Goal: Information Seeking & Learning: Compare options

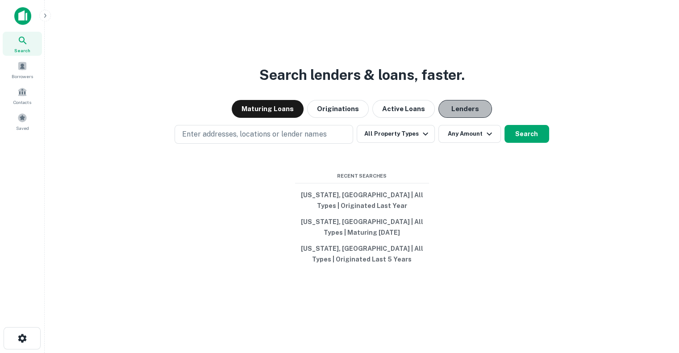
click at [454, 106] on button "Lenders" at bounding box center [465, 109] width 54 height 18
click at [367, 191] on button "[US_STATE], [GEOGRAPHIC_DATA] | All Types | Originated Last Year" at bounding box center [362, 200] width 134 height 27
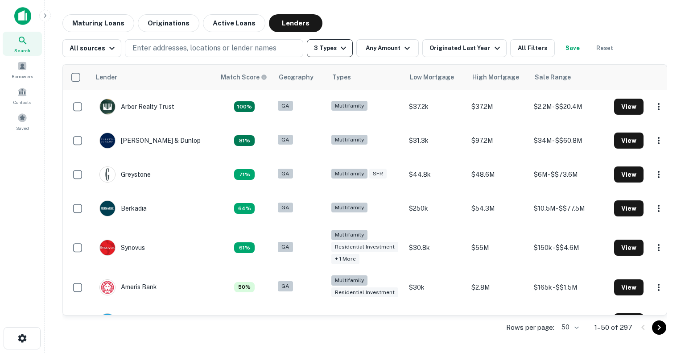
click at [341, 48] on icon "button" at bounding box center [343, 48] width 5 height 3
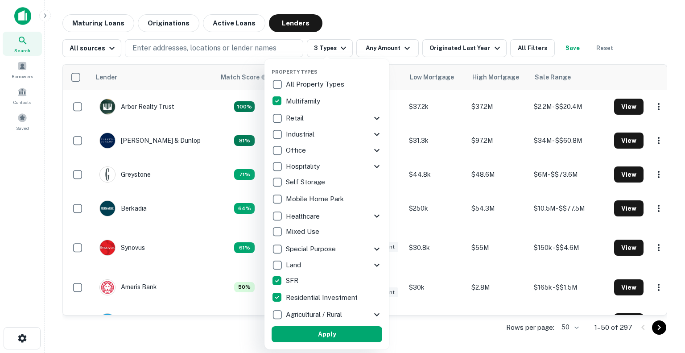
click at [340, 115] on div "Retail" at bounding box center [322, 118] width 100 height 15
click at [320, 332] on button "Apply" at bounding box center [327, 334] width 111 height 16
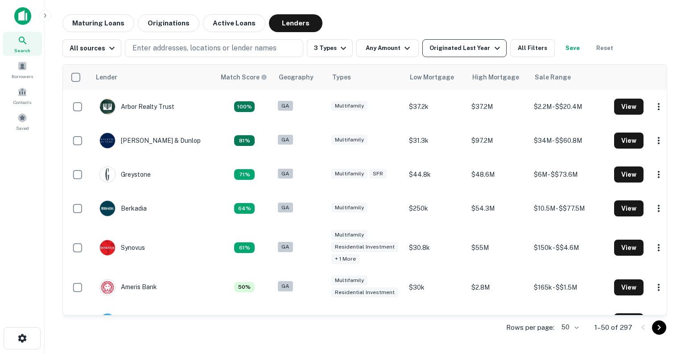
click at [495, 48] on icon "button" at bounding box center [497, 48] width 5 height 3
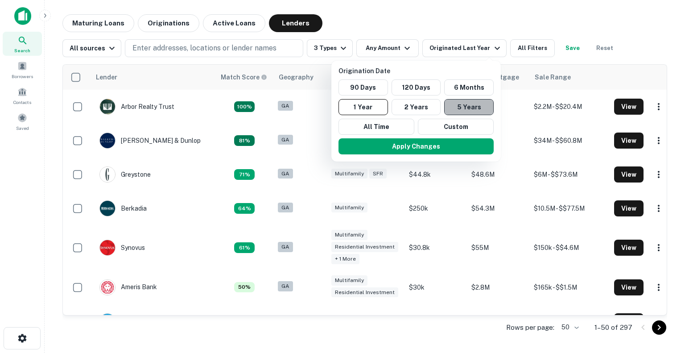
click at [457, 107] on button "5 Years" at bounding box center [469, 107] width 50 height 16
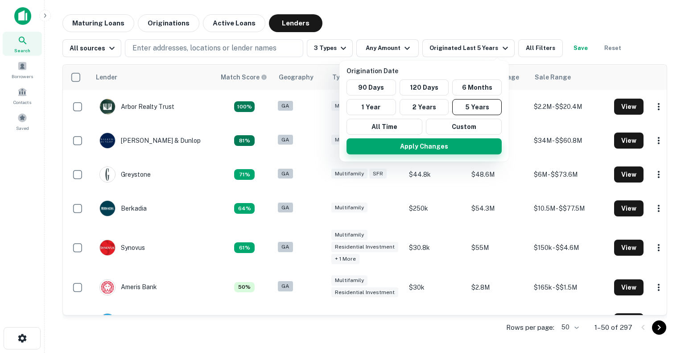
click at [428, 146] on button "Apply Changes" at bounding box center [424, 146] width 155 height 16
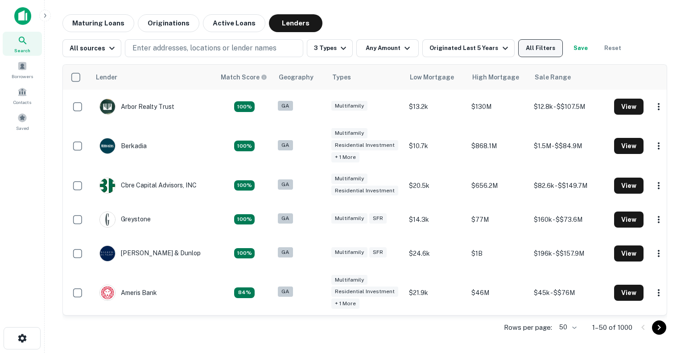
click at [550, 43] on button "All Filters" at bounding box center [541, 48] width 45 height 18
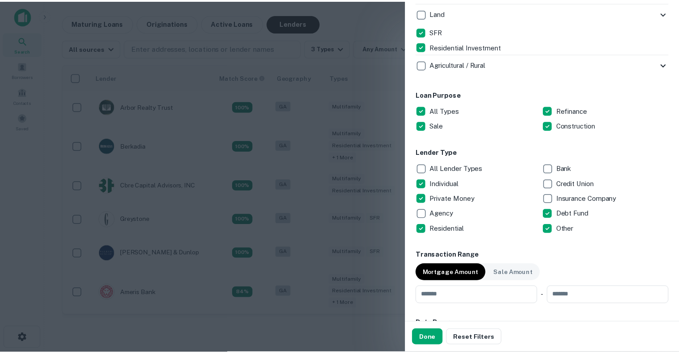
scroll to position [421, 0]
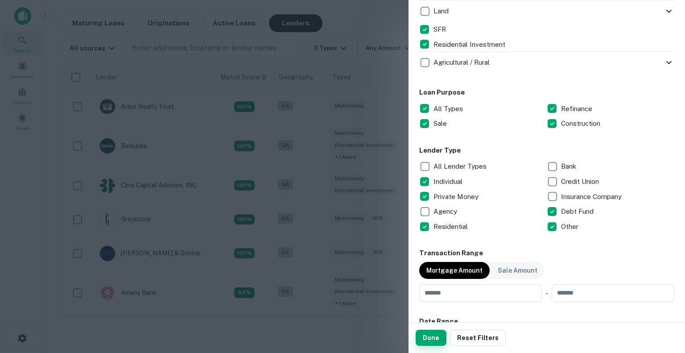
click at [432, 340] on button "Done" at bounding box center [431, 338] width 31 height 16
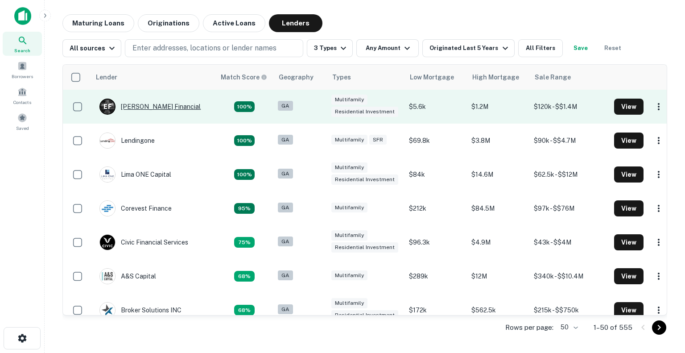
click at [148, 107] on div "[PERSON_NAME] Financial" at bounding box center [150, 107] width 101 height 16
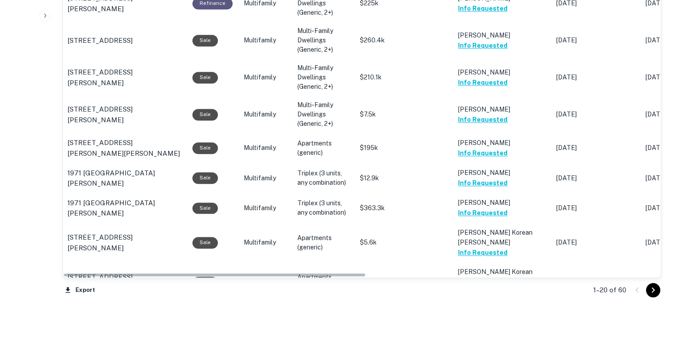
scroll to position [894, 0]
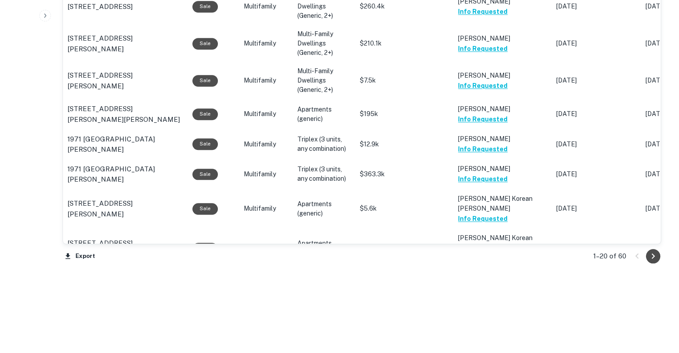
click at [655, 254] on icon "Go to next page" at bounding box center [653, 256] width 11 height 11
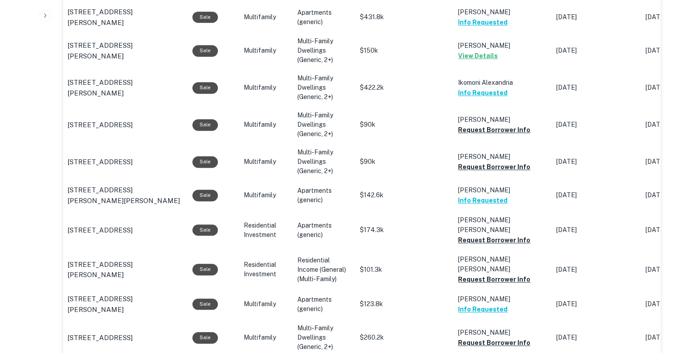
scroll to position [894, 0]
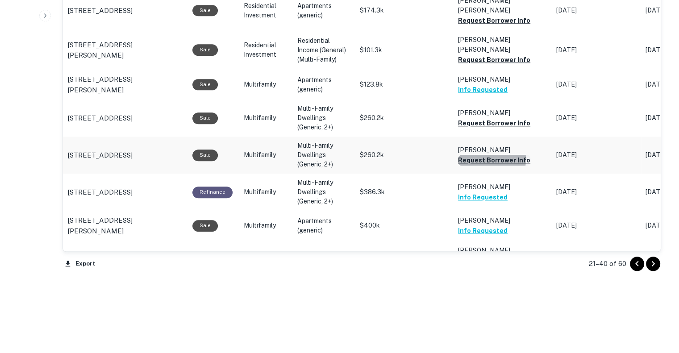
click at [473, 155] on button "Request Borrower Info" at bounding box center [494, 160] width 72 height 11
click at [480, 118] on button "Request Borrower Info" at bounding box center [494, 123] width 72 height 11
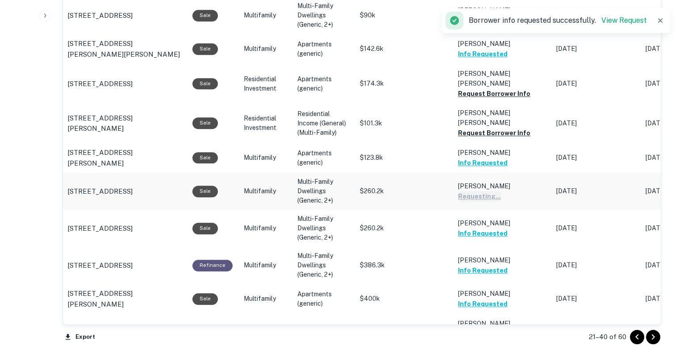
scroll to position [821, 0]
click at [481, 115] on td "[PERSON_NAME] [PERSON_NAME] Request Borrower Info" at bounding box center [502, 123] width 98 height 39
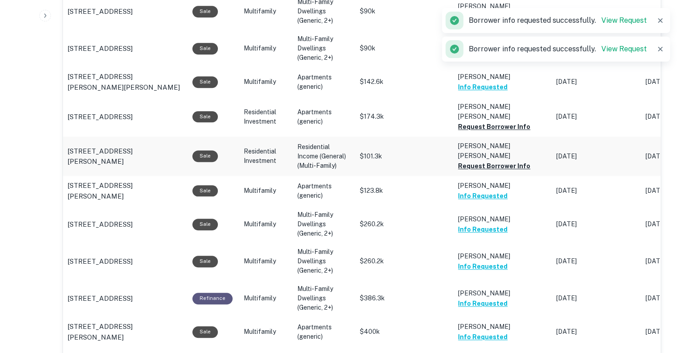
scroll to position [787, 0]
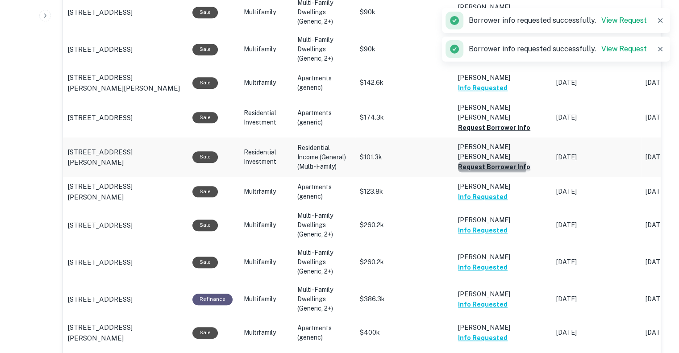
click at [481, 162] on button "Request Borrower Info" at bounding box center [494, 167] width 72 height 11
click at [473, 122] on button "Request Borrower Info" at bounding box center [494, 127] width 72 height 11
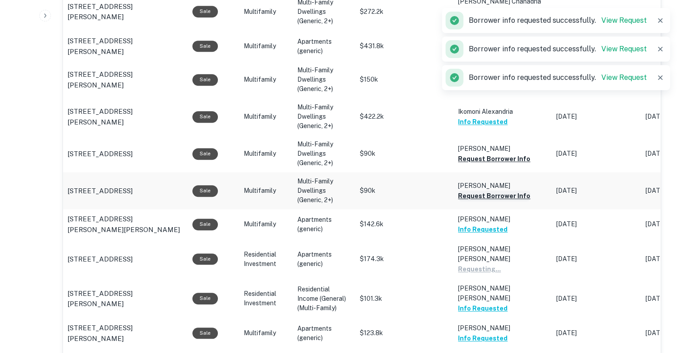
scroll to position [645, 0]
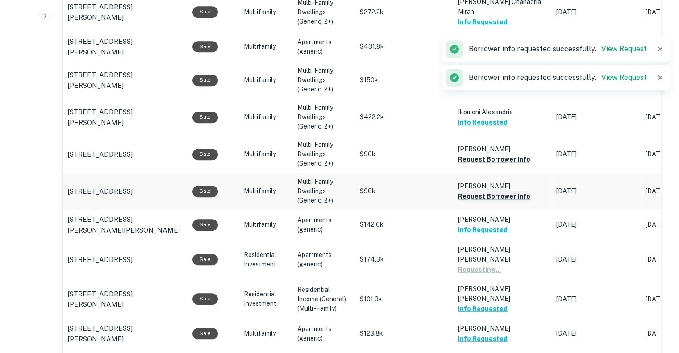
click at [477, 191] on button "Request Borrower Info" at bounding box center [494, 196] width 72 height 11
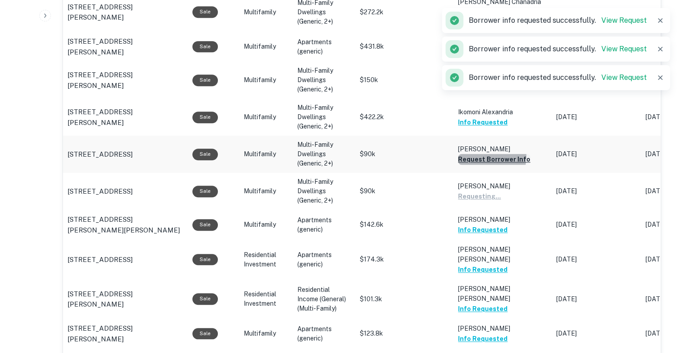
click at [474, 154] on button "Request Borrower Info" at bounding box center [494, 159] width 72 height 11
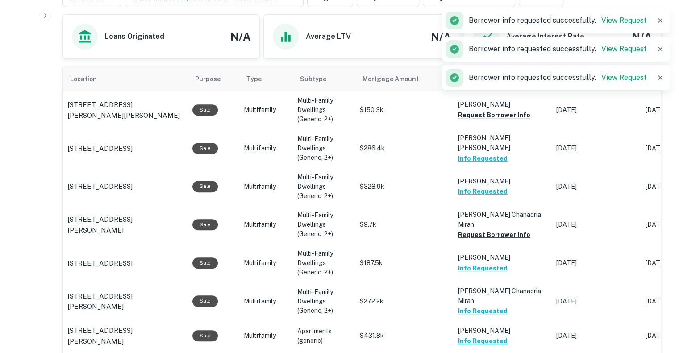
scroll to position [355, 0]
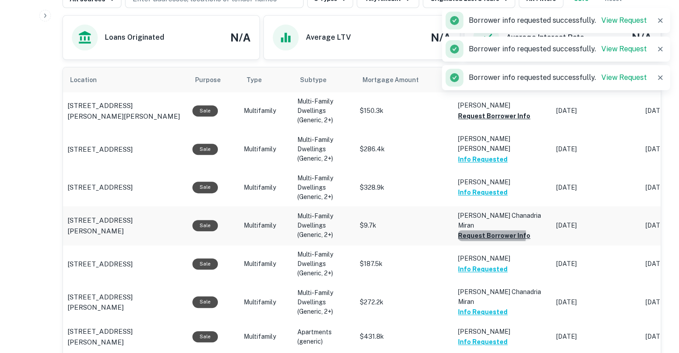
click at [469, 230] on button "Request Borrower Info" at bounding box center [494, 235] width 72 height 11
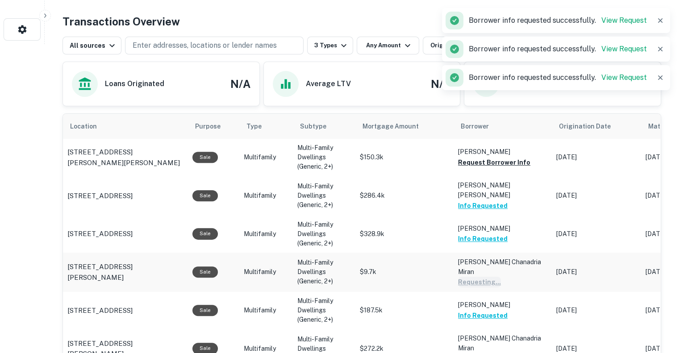
scroll to position [296, 0]
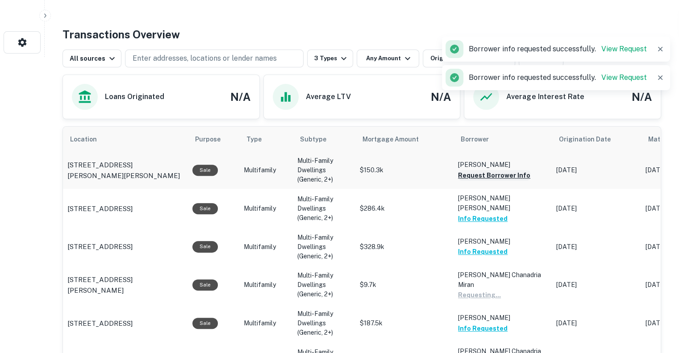
click at [488, 174] on button "Request Borrower Info" at bounding box center [494, 175] width 72 height 11
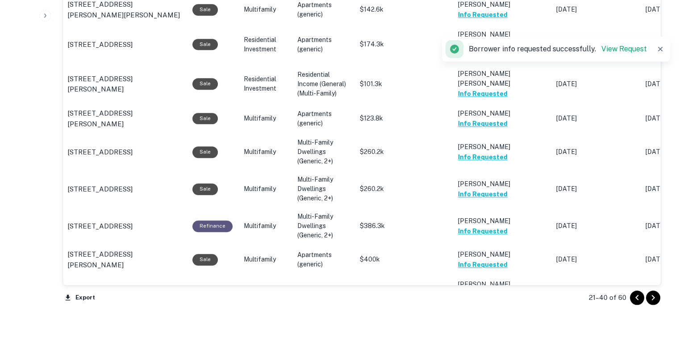
scroll to position [901, 0]
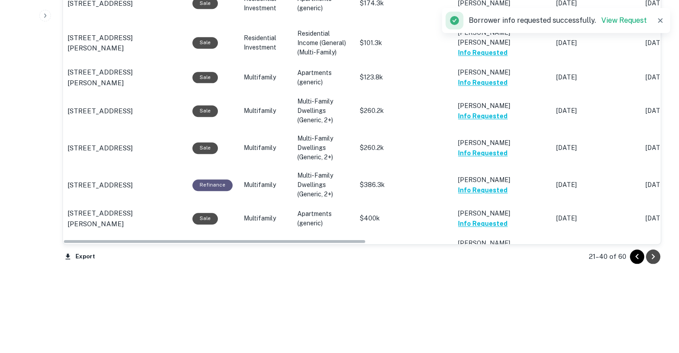
click at [655, 253] on icon "Go to next page" at bounding box center [653, 256] width 11 height 11
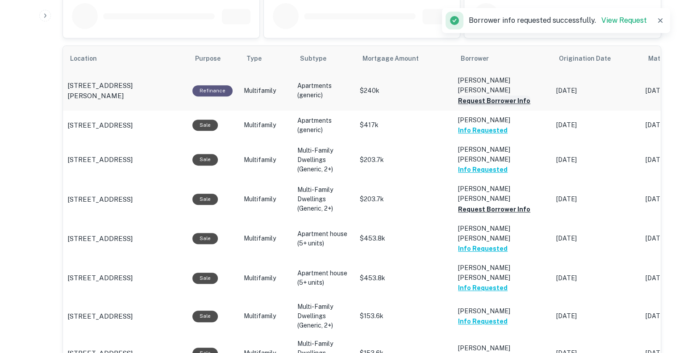
click at [474, 95] on button "Request Borrower Info" at bounding box center [494, 100] width 72 height 11
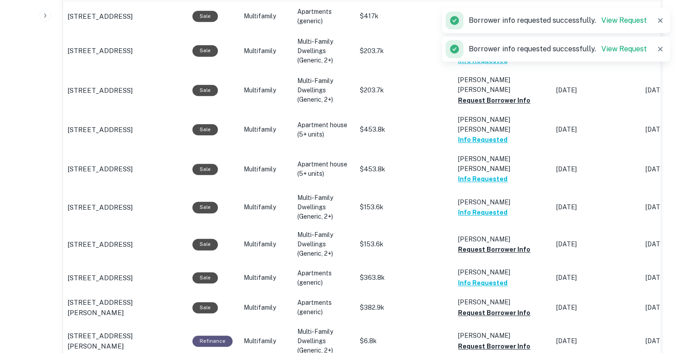
scroll to position [497, 0]
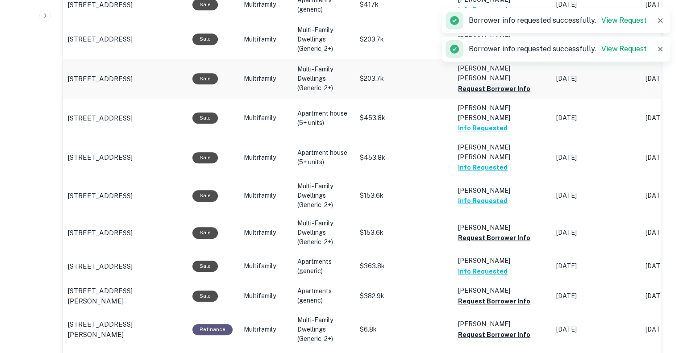
click at [469, 83] on button "Request Borrower Info" at bounding box center [494, 88] width 72 height 11
click at [471, 232] on button "Request Borrower Info" at bounding box center [494, 237] width 72 height 11
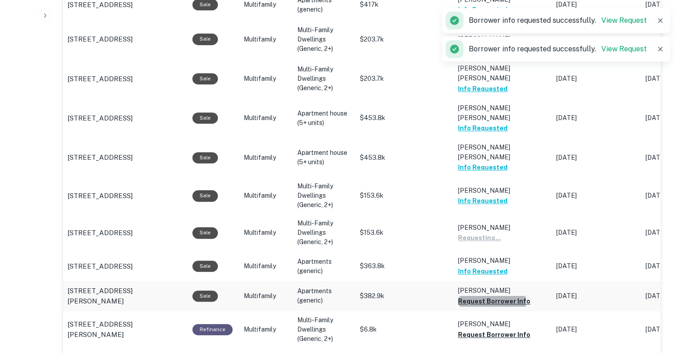
click at [480, 296] on button "Request Borrower Info" at bounding box center [494, 301] width 72 height 11
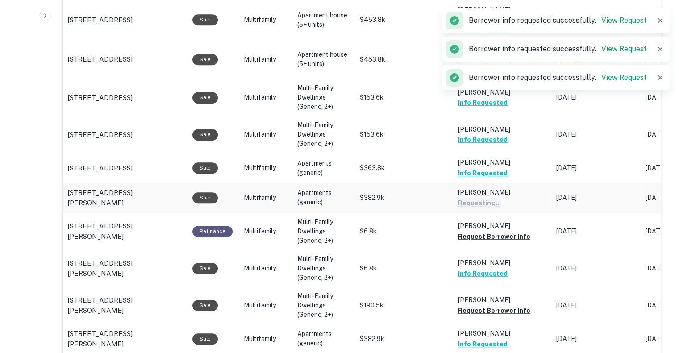
scroll to position [597, 0]
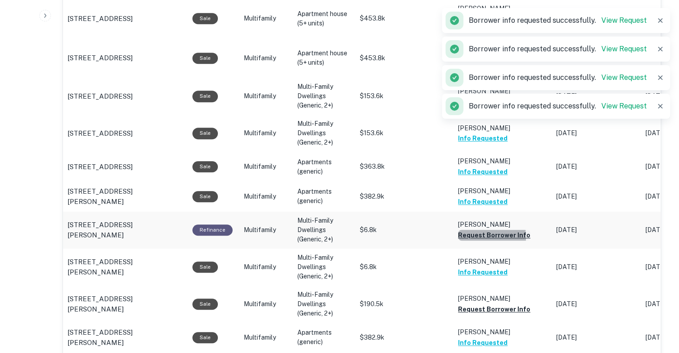
click at [469, 230] on button "Request Borrower Info" at bounding box center [494, 235] width 72 height 11
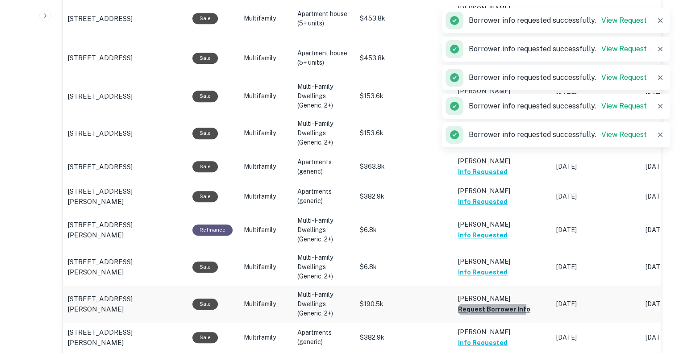
click at [482, 304] on button "Request Borrower Info" at bounding box center [494, 309] width 72 height 11
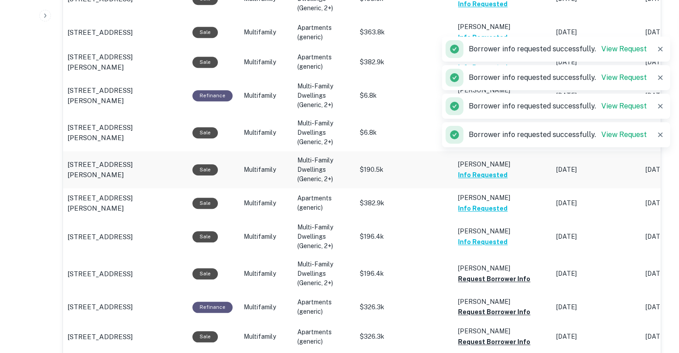
scroll to position [741, 0]
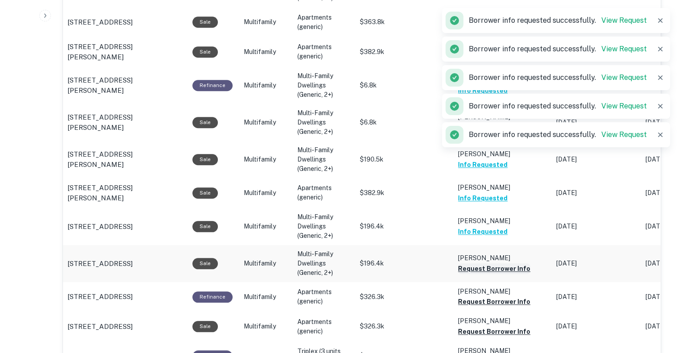
click at [484, 263] on button "Request Borrower Info" at bounding box center [494, 268] width 72 height 11
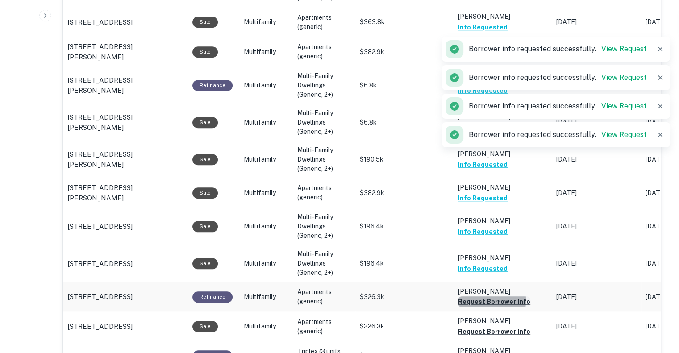
click at [478, 296] on button "Request Borrower Info" at bounding box center [494, 301] width 72 height 11
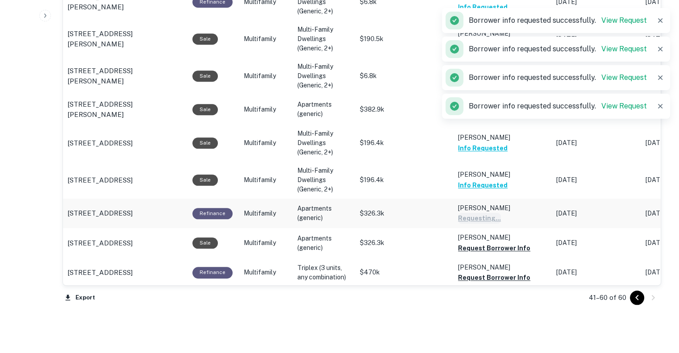
scroll to position [825, 0]
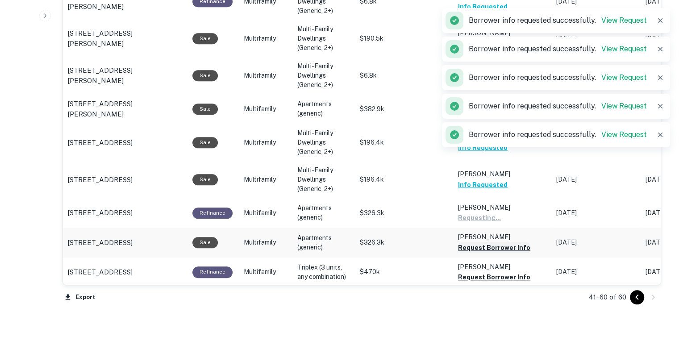
click at [474, 242] on button "Request Borrower Info" at bounding box center [494, 247] width 72 height 11
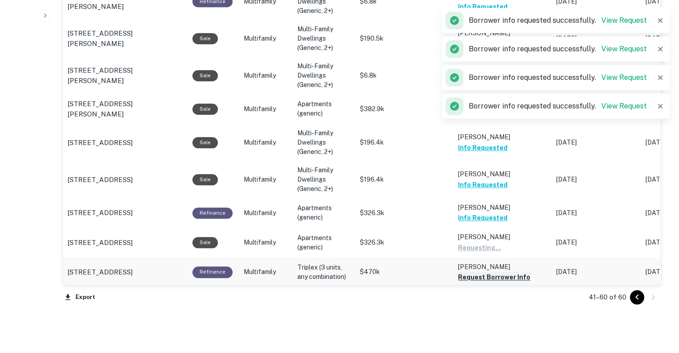
click at [474, 272] on button "Request Borrower Info" at bounding box center [494, 277] width 72 height 11
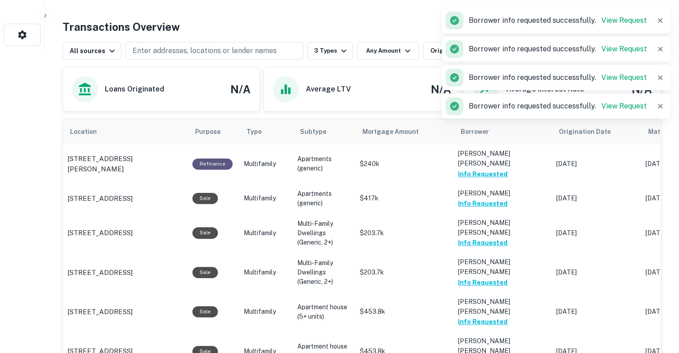
scroll to position [0, 0]
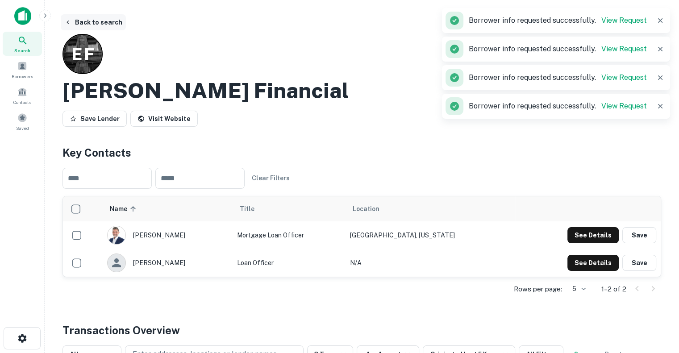
click at [70, 23] on icon "button" at bounding box center [67, 22] width 7 height 7
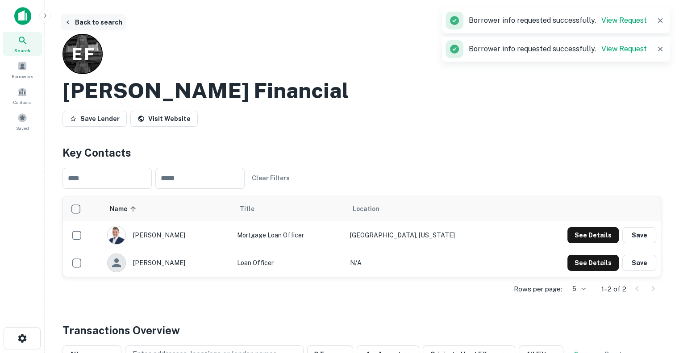
click at [89, 26] on button "Back to search" at bounding box center [93, 22] width 65 height 16
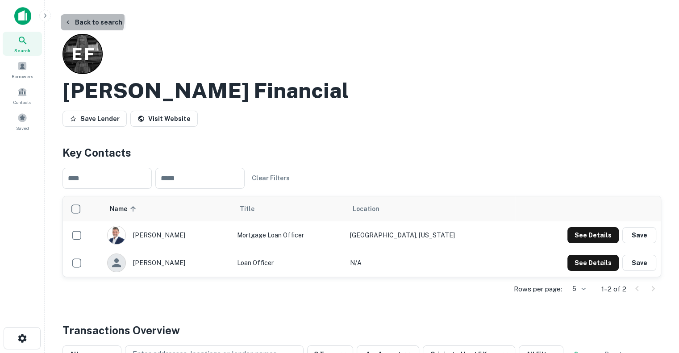
click at [84, 19] on button "Back to search" at bounding box center [93, 22] width 65 height 16
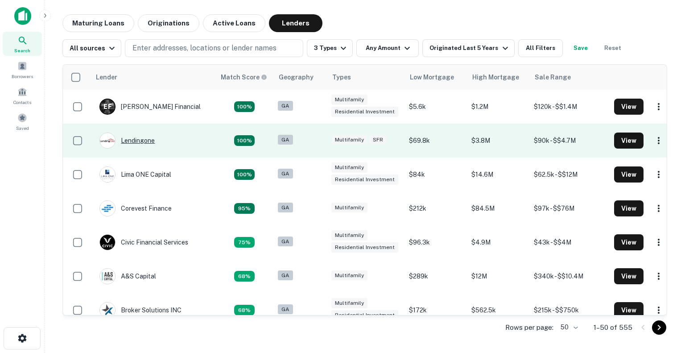
click at [143, 137] on div "Lendingone" at bounding box center [127, 141] width 55 height 16
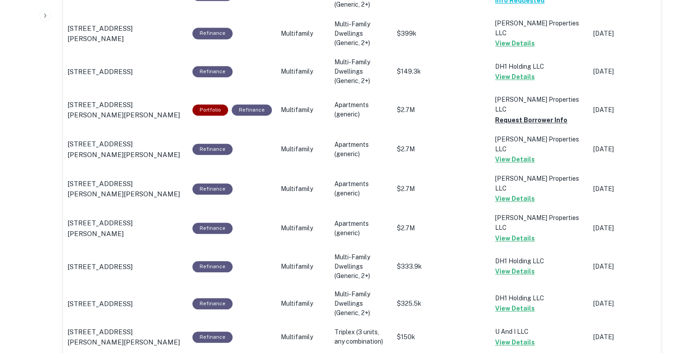
scroll to position [800, 0]
click at [507, 115] on button "Request Borrower Info" at bounding box center [531, 120] width 72 height 11
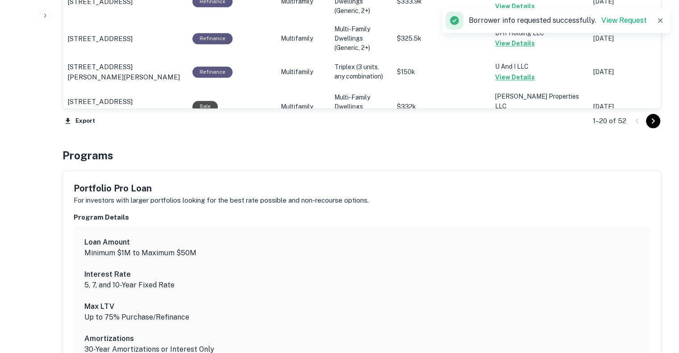
scroll to position [1064, 0]
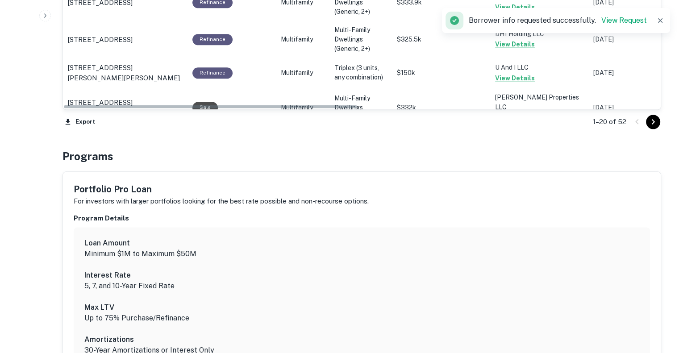
click at [653, 121] on icon "Go to next page" at bounding box center [653, 121] width 3 height 5
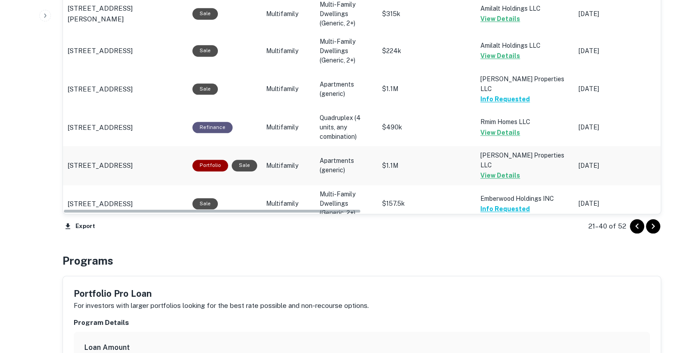
scroll to position [946, 0]
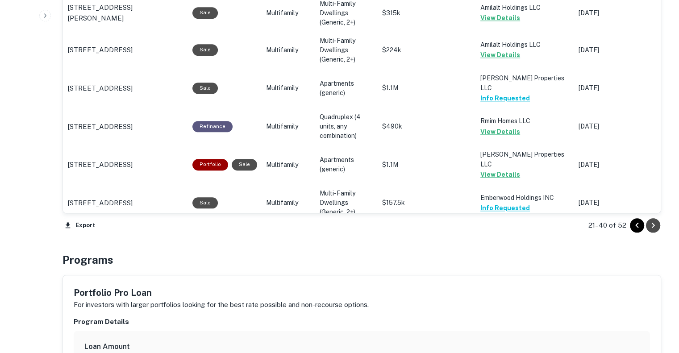
click at [652, 223] on icon "Go to next page" at bounding box center [653, 225] width 3 height 5
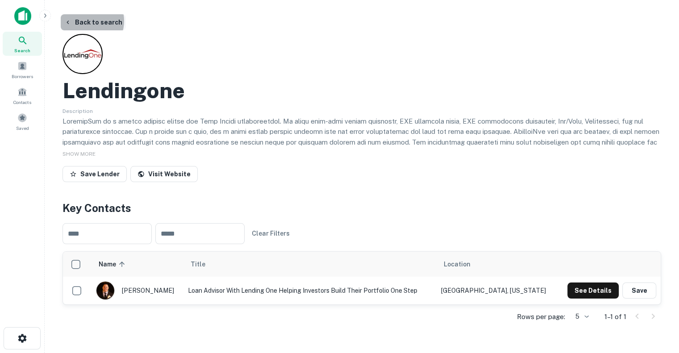
click at [86, 21] on button "Back to search" at bounding box center [93, 22] width 65 height 16
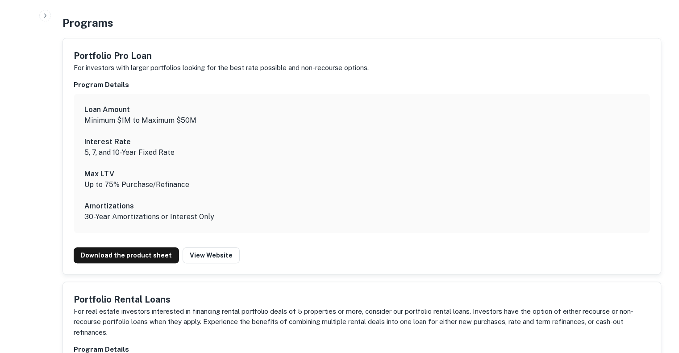
click at [86, 21] on h4 "Programs" at bounding box center [87, 23] width 51 height 16
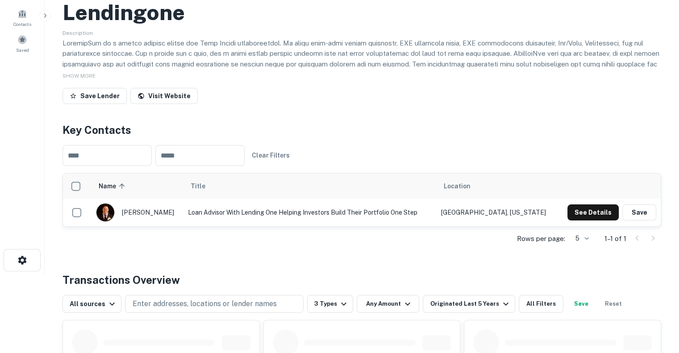
scroll to position [56, 0]
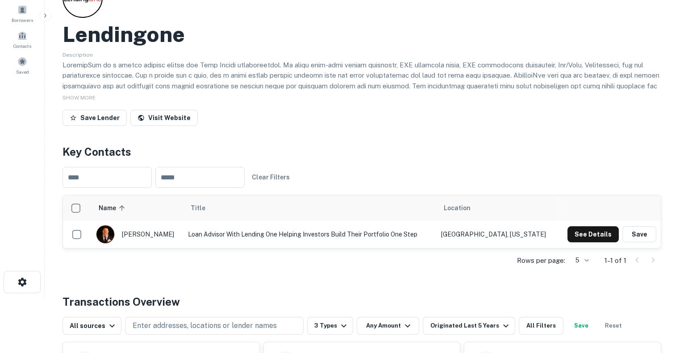
click at [86, 30] on h2 "Lendingone" at bounding box center [123, 34] width 122 height 26
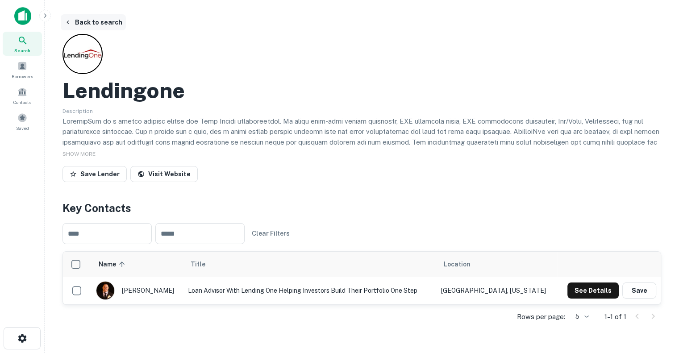
scroll to position [0, 0]
click at [83, 23] on button "Back to search" at bounding box center [93, 22] width 65 height 16
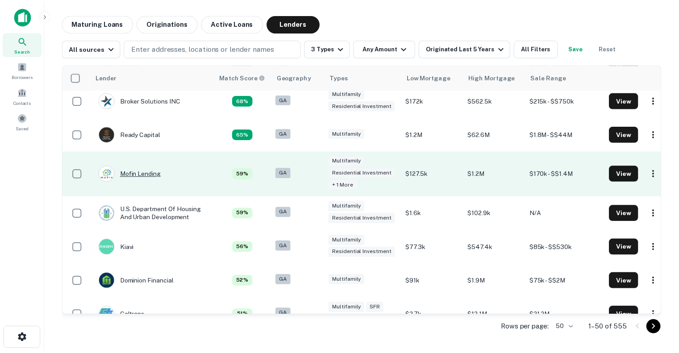
scroll to position [217, 0]
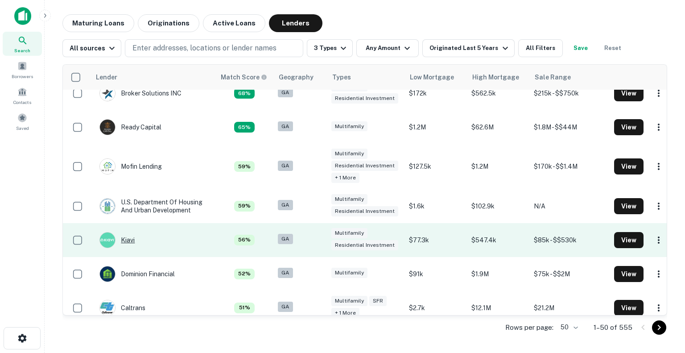
click at [130, 237] on div "Kiavi" at bounding box center [117, 240] width 35 height 16
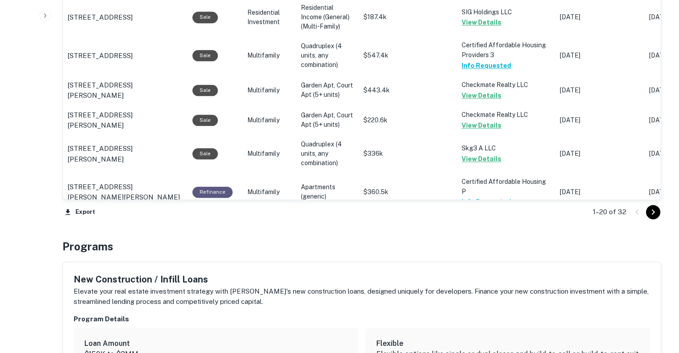
scroll to position [1094, 0]
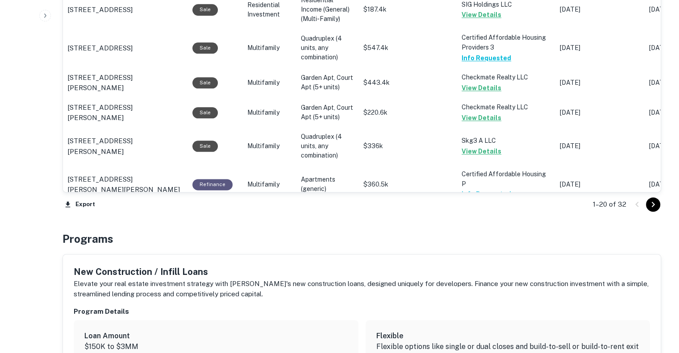
click at [652, 202] on icon "Go to next page" at bounding box center [653, 204] width 11 height 11
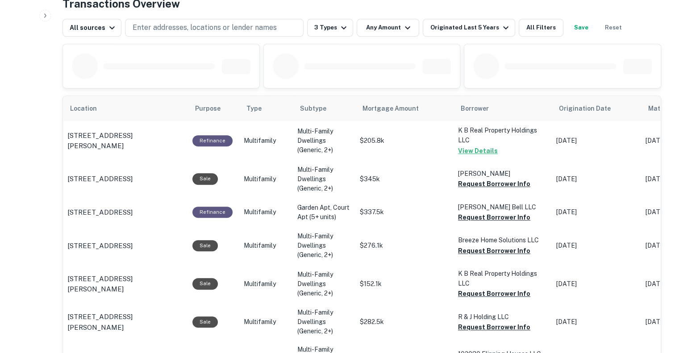
scroll to position [464, 0]
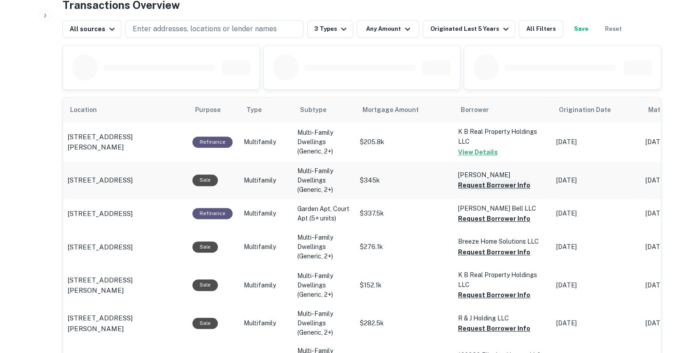
click at [480, 190] on button "Request Borrower Info" at bounding box center [494, 185] width 72 height 11
click at [476, 215] on button "Request Borrower Info" at bounding box center [494, 218] width 72 height 11
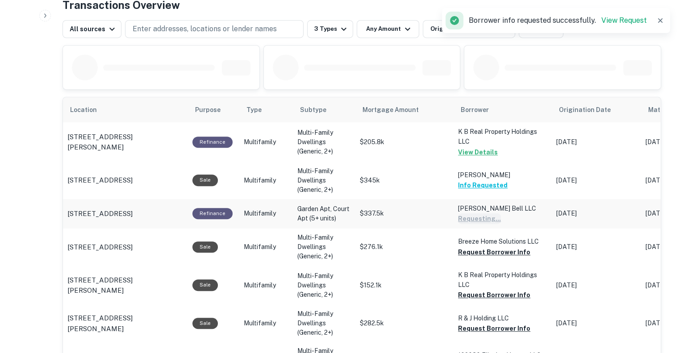
scroll to position [538, 0]
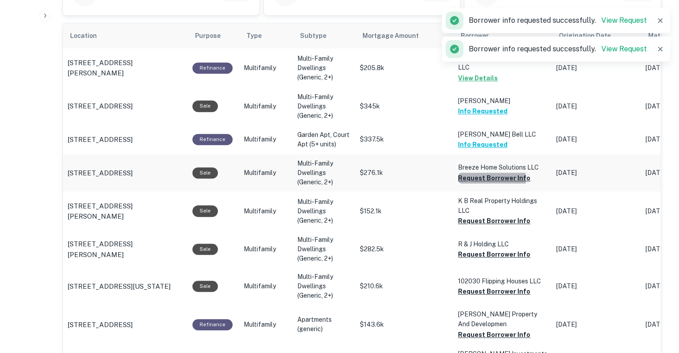
click at [477, 179] on button "Request Borrower Info" at bounding box center [494, 178] width 72 height 11
click at [477, 221] on button "Request Borrower Info" at bounding box center [494, 221] width 72 height 11
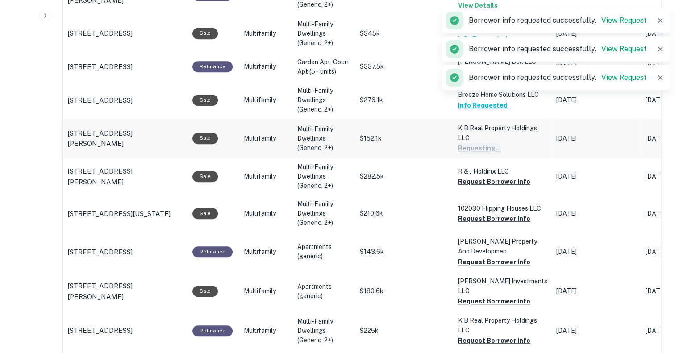
scroll to position [614, 0]
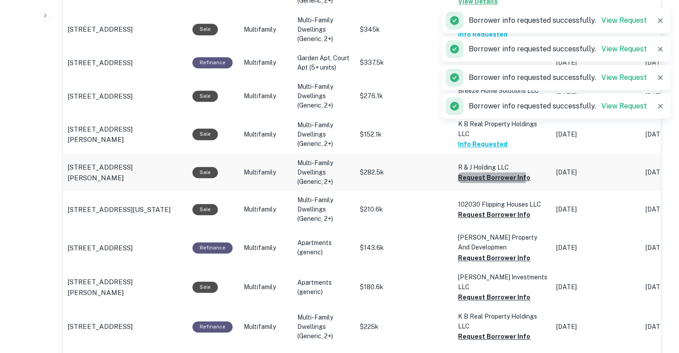
click at [477, 177] on button "Request Borrower Info" at bounding box center [494, 177] width 72 height 11
click at [479, 216] on button "Request Borrower Info" at bounding box center [494, 214] width 72 height 11
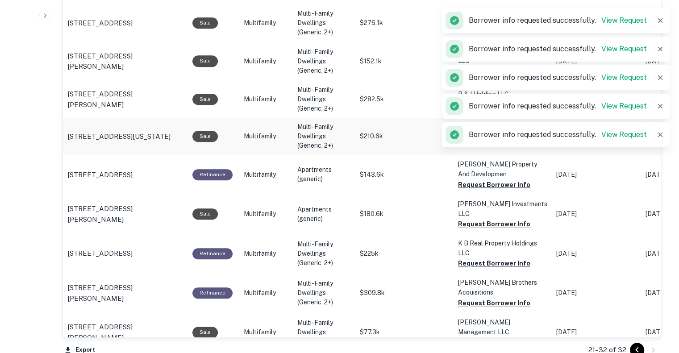
scroll to position [690, 0]
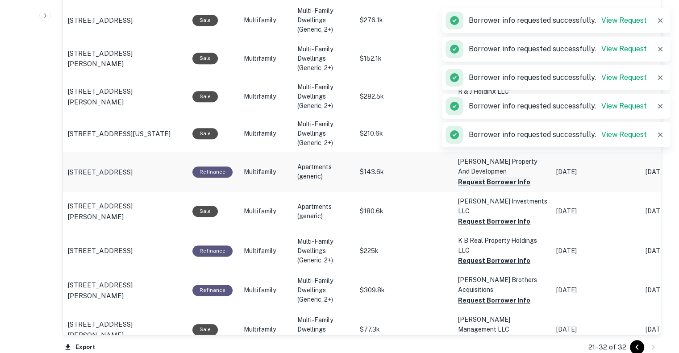
click at [473, 183] on button "Request Borrower Info" at bounding box center [494, 182] width 72 height 11
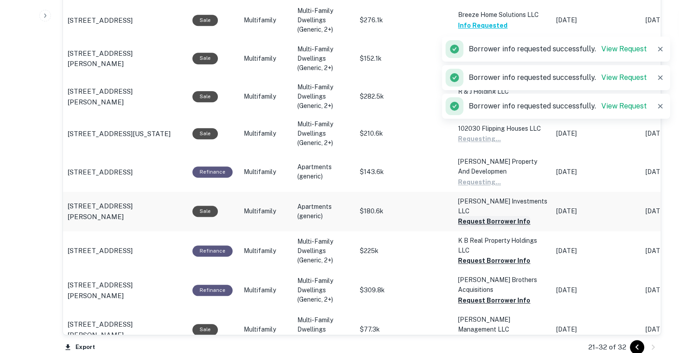
click at [474, 216] on button "Request Borrower Info" at bounding box center [494, 221] width 72 height 11
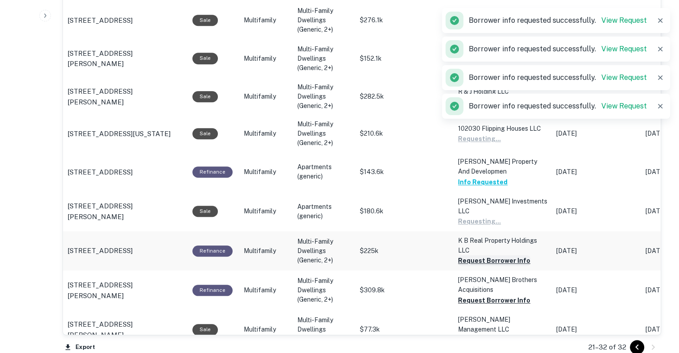
click at [482, 255] on button "Request Borrower Info" at bounding box center [494, 260] width 72 height 11
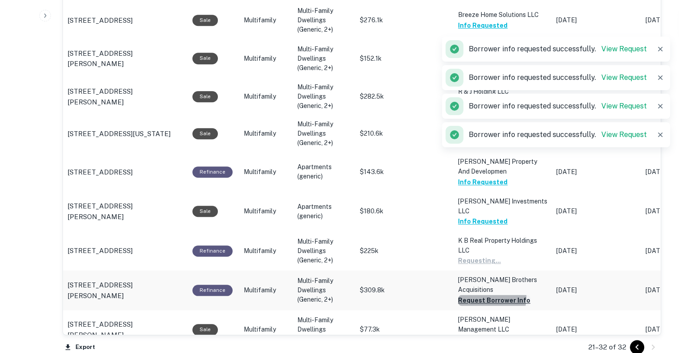
click at [474, 295] on button "Request Borrower Info" at bounding box center [494, 300] width 72 height 11
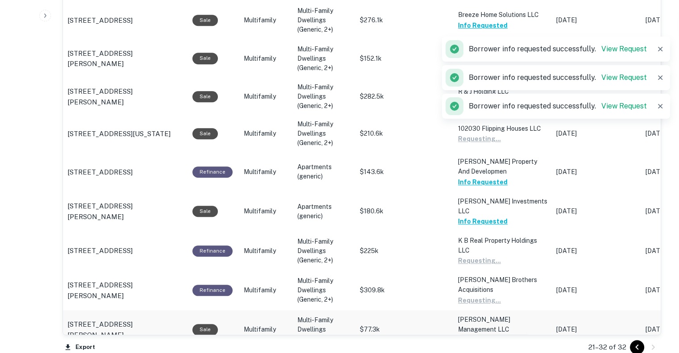
click at [479, 334] on button "Request Borrower Info" at bounding box center [494, 339] width 72 height 11
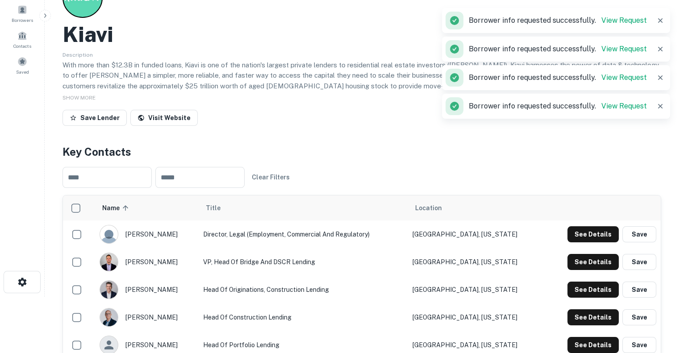
scroll to position [0, 0]
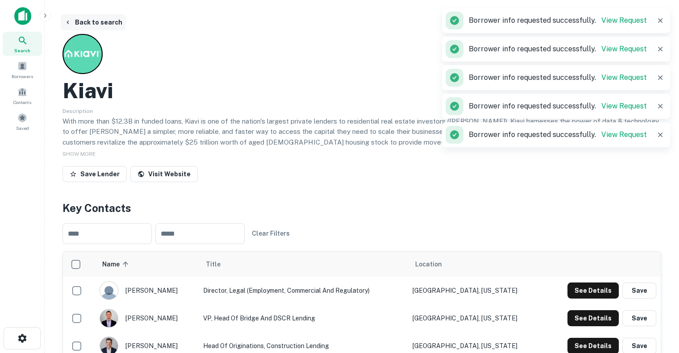
click at [107, 21] on button "Back to search" at bounding box center [93, 22] width 65 height 16
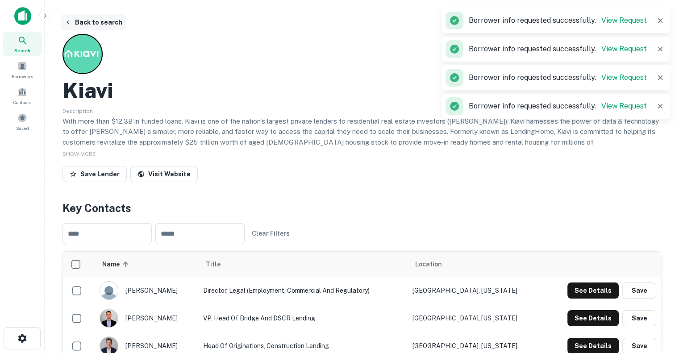
click at [86, 14] on button "Back to search" at bounding box center [93, 22] width 65 height 16
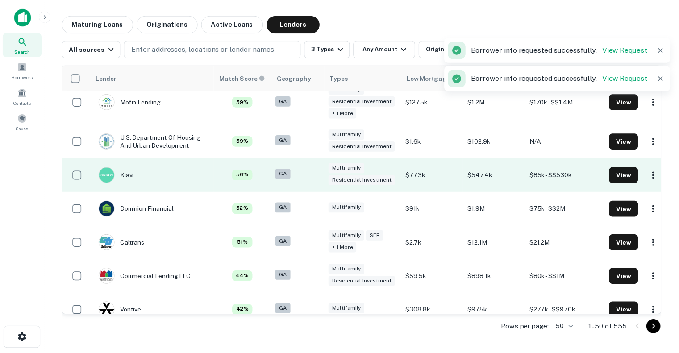
scroll to position [284, 0]
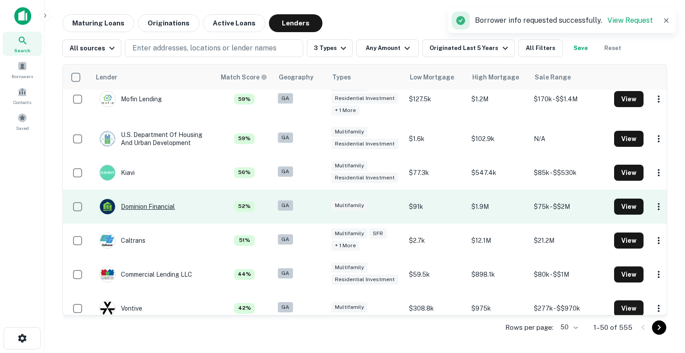
click at [141, 206] on div "Dominion Financial" at bounding box center [137, 207] width 75 height 16
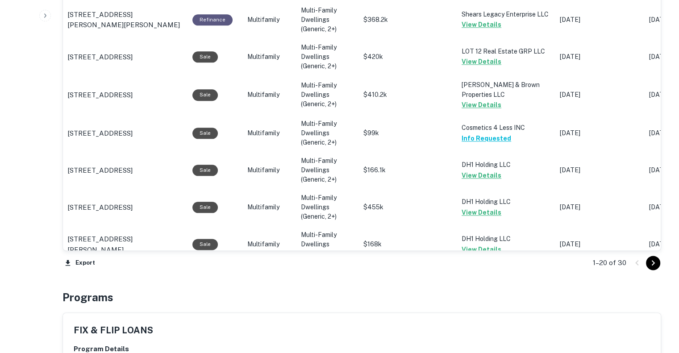
scroll to position [1060, 0]
click at [657, 257] on icon "Go to next page" at bounding box center [653, 262] width 11 height 11
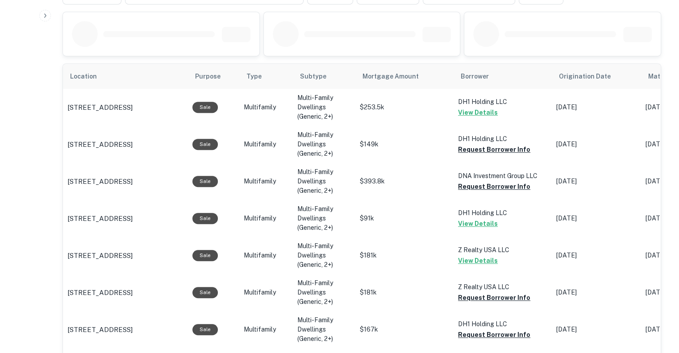
scroll to position [497, 0]
click at [488, 145] on button "Request Borrower Info" at bounding box center [494, 150] width 72 height 11
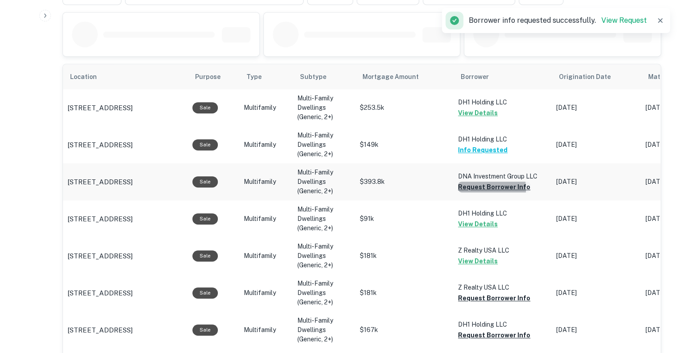
click at [475, 182] on button "Request Borrower Info" at bounding box center [494, 187] width 72 height 11
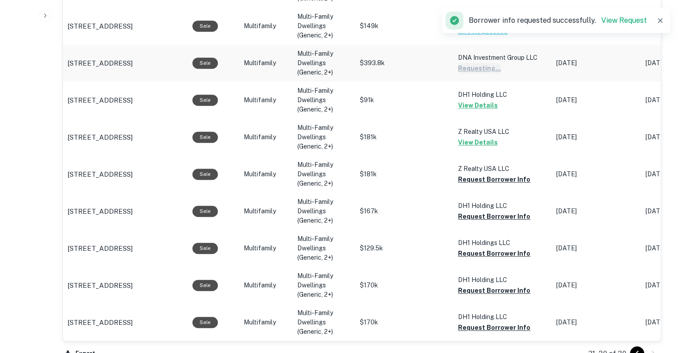
scroll to position [616, 0]
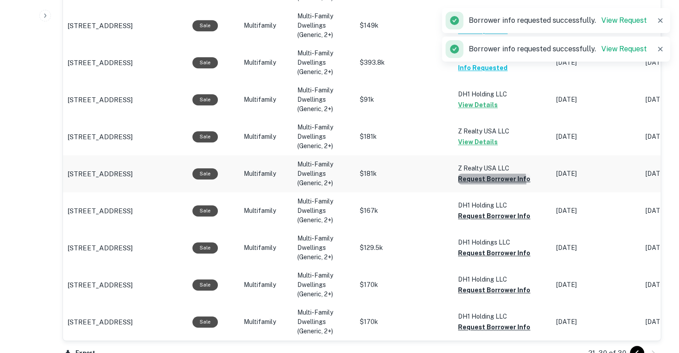
click at [473, 174] on button "Request Borrower Info" at bounding box center [494, 179] width 72 height 11
click at [473, 211] on button "Request Borrower Info" at bounding box center [494, 216] width 72 height 11
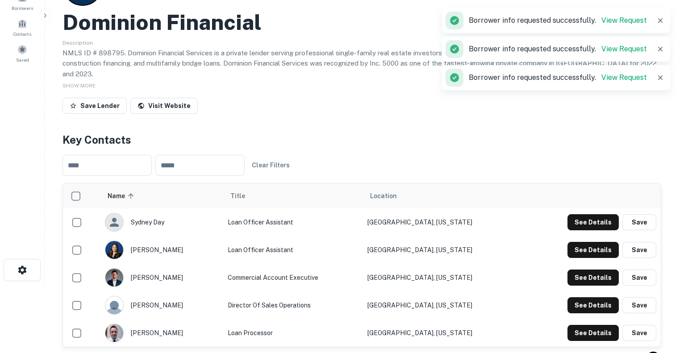
scroll to position [0, 0]
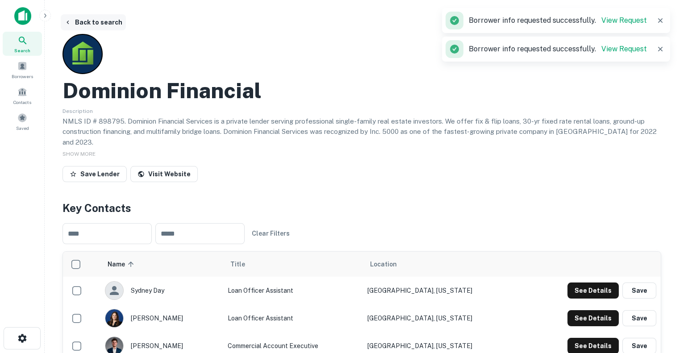
click at [92, 19] on button "Back to search" at bounding box center [93, 22] width 65 height 16
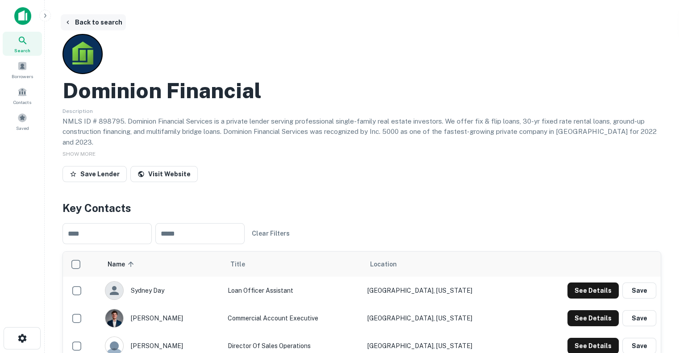
click at [91, 20] on button "Back to search" at bounding box center [93, 22] width 65 height 16
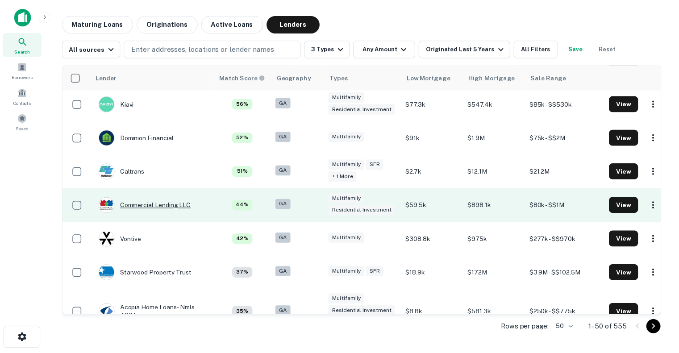
scroll to position [434, 0]
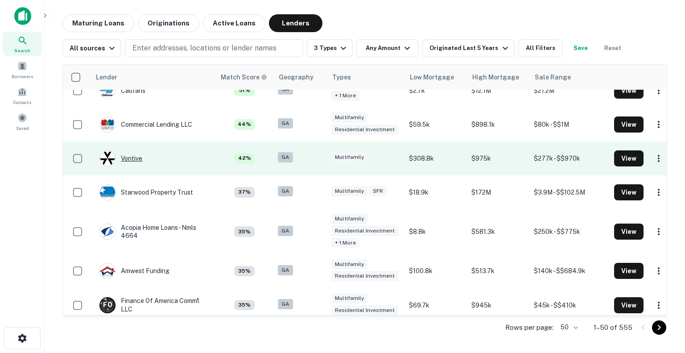
click at [132, 160] on div "Vontive" at bounding box center [121, 158] width 43 height 16
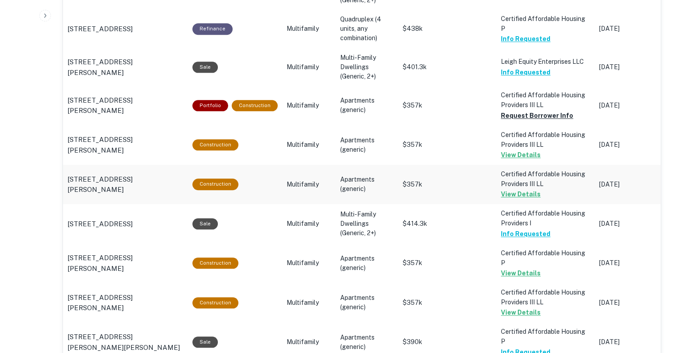
scroll to position [892, 0]
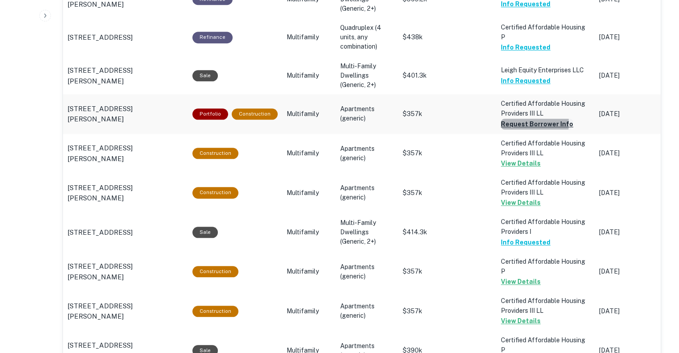
click at [504, 119] on button "Request Borrower Info" at bounding box center [537, 124] width 72 height 11
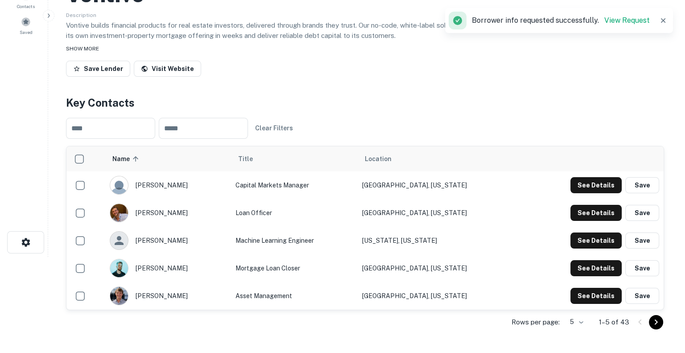
scroll to position [0, 0]
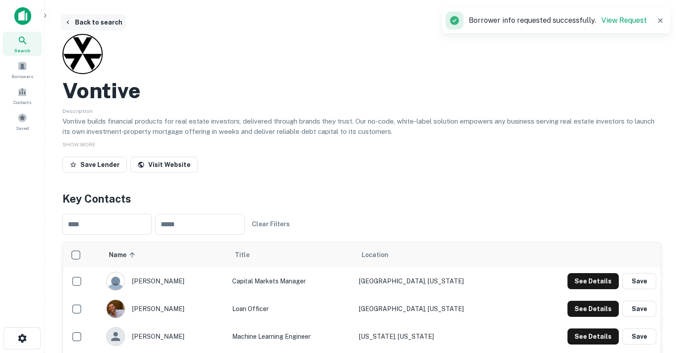
click at [80, 19] on button "Back to search" at bounding box center [93, 22] width 65 height 16
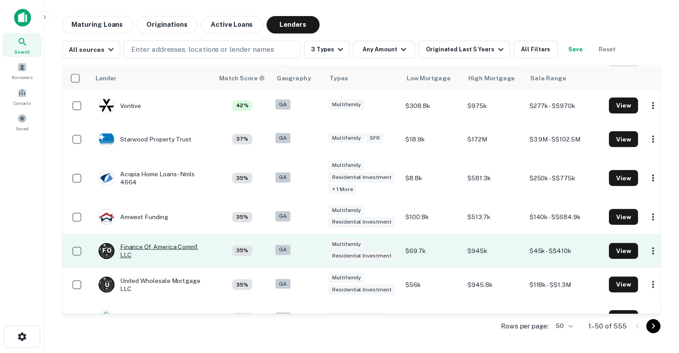
scroll to position [489, 0]
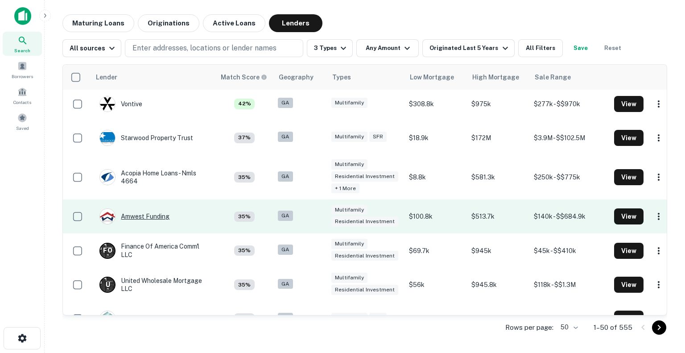
click at [128, 216] on div "Amwest Funding" at bounding box center [135, 216] width 70 height 16
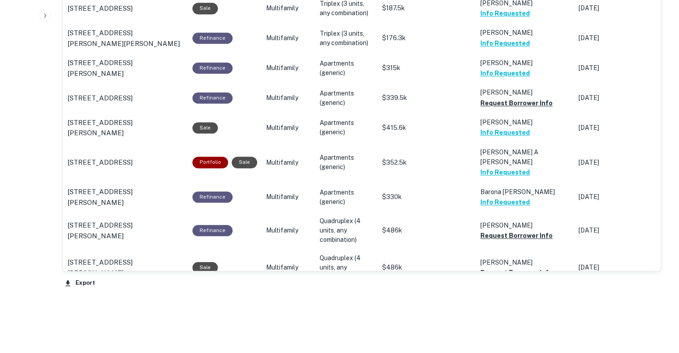
scroll to position [926, 0]
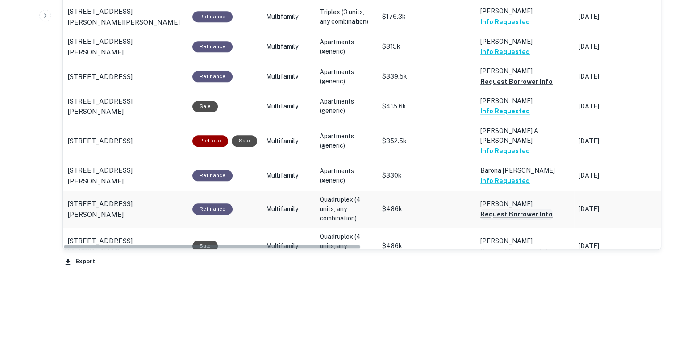
click at [486, 209] on button "Request Borrower Info" at bounding box center [516, 214] width 72 height 11
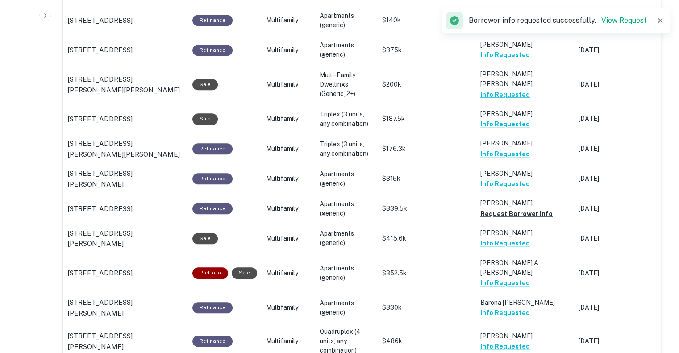
scroll to position [794, 0]
click at [497, 209] on button "Request Borrower Info" at bounding box center [516, 214] width 72 height 11
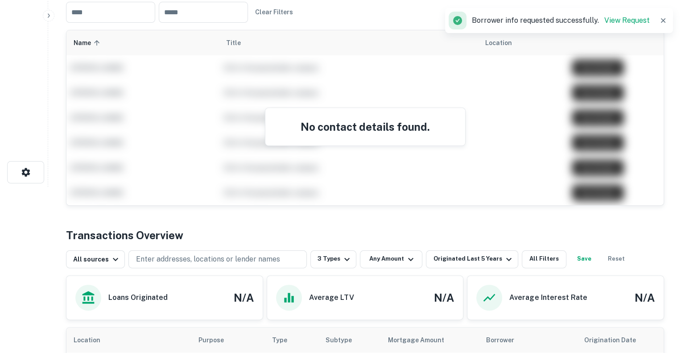
scroll to position [0, 0]
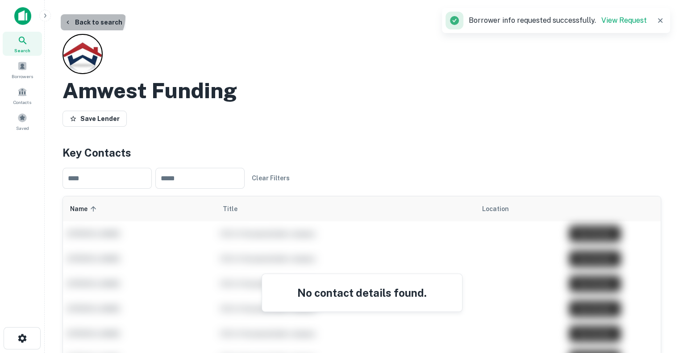
click at [89, 17] on button "Back to search" at bounding box center [93, 22] width 65 height 16
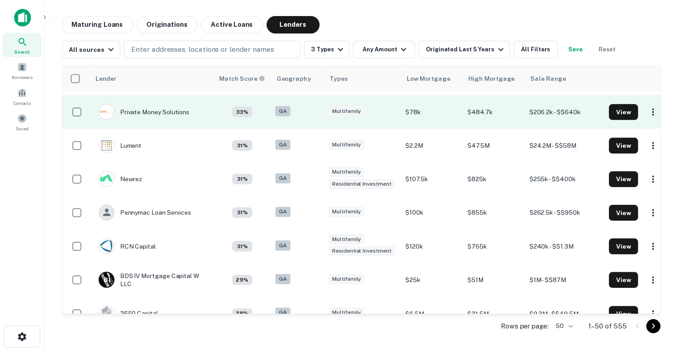
scroll to position [731, 0]
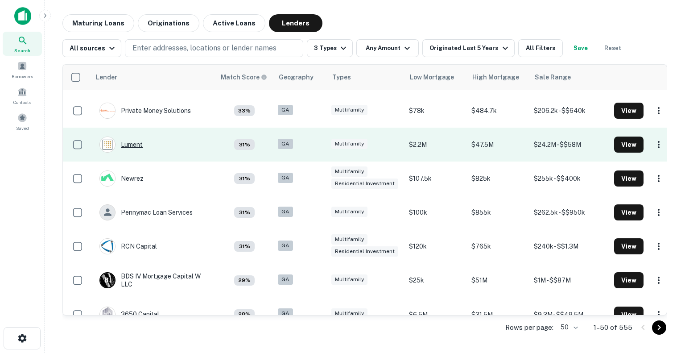
click at [129, 144] on div "Lument" at bounding box center [121, 145] width 43 height 16
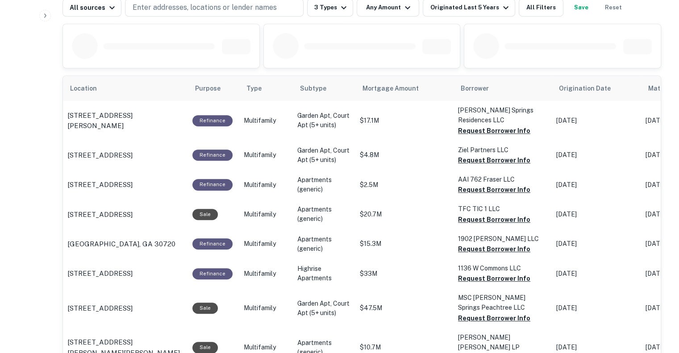
scroll to position [486, 0]
click at [467, 161] on button "Request Borrower Info" at bounding box center [494, 159] width 72 height 11
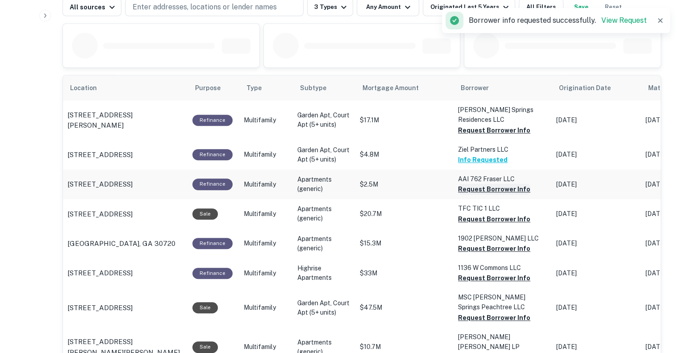
click at [471, 188] on button "Request Borrower Info" at bounding box center [494, 189] width 72 height 11
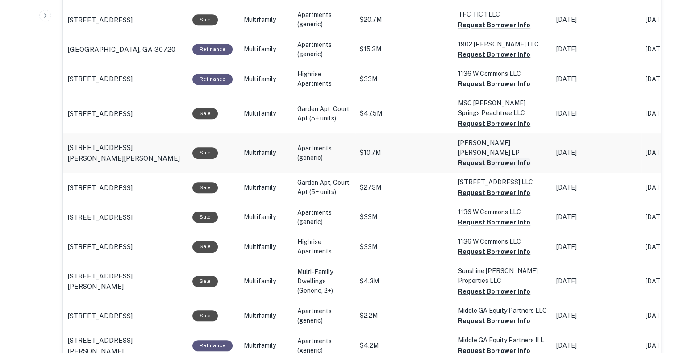
scroll to position [680, 0]
click at [474, 286] on button "Request Borrower Info" at bounding box center [494, 291] width 72 height 11
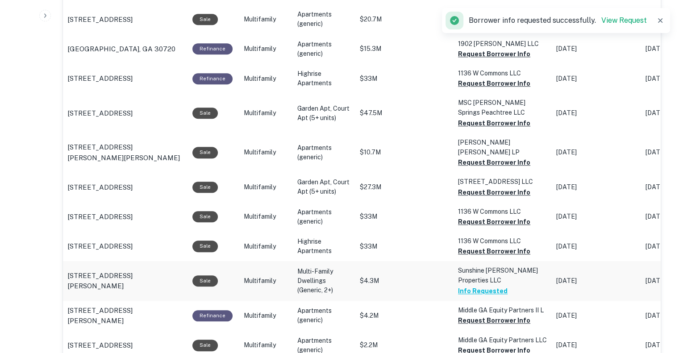
scroll to position [757, 0]
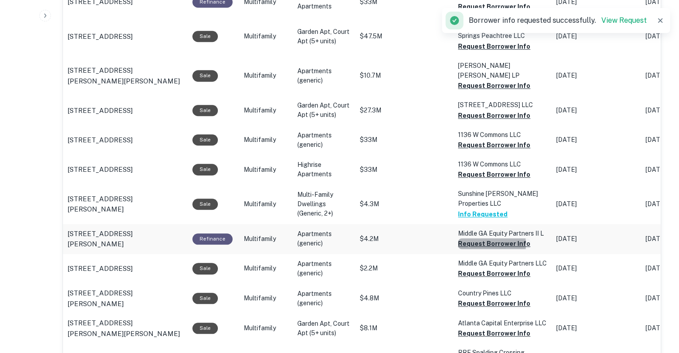
click at [477, 238] on button "Request Borrower Info" at bounding box center [494, 243] width 72 height 11
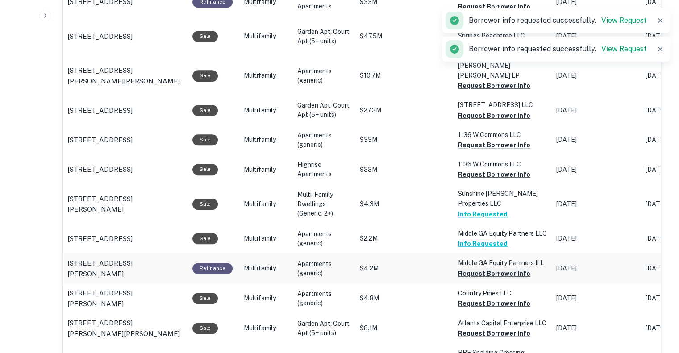
click at [476, 276] on button "Request Borrower Info" at bounding box center [494, 273] width 72 height 11
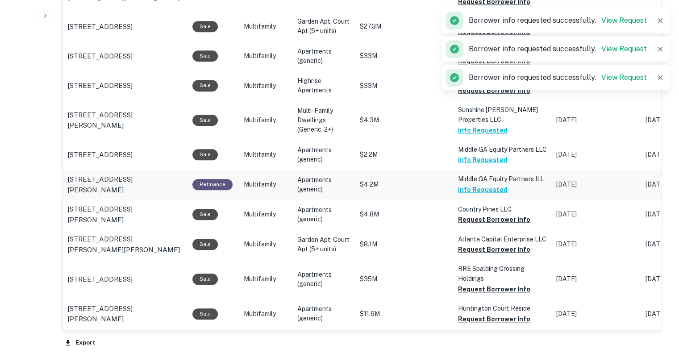
scroll to position [845, 0]
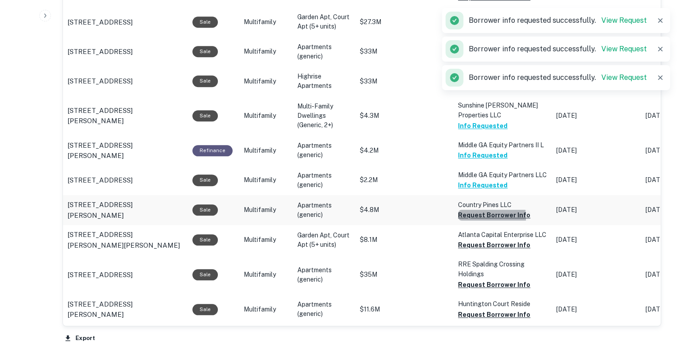
click at [471, 219] on button "Request Borrower Info" at bounding box center [494, 215] width 72 height 11
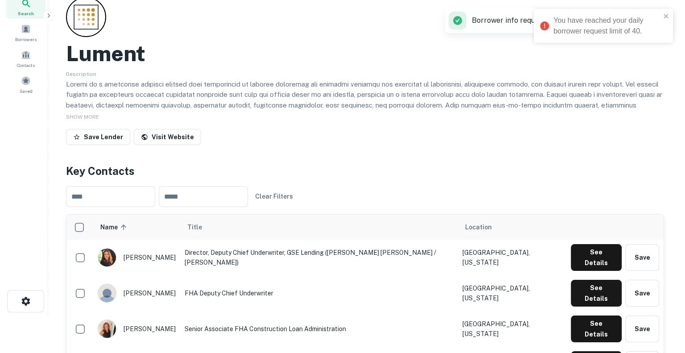
scroll to position [0, 0]
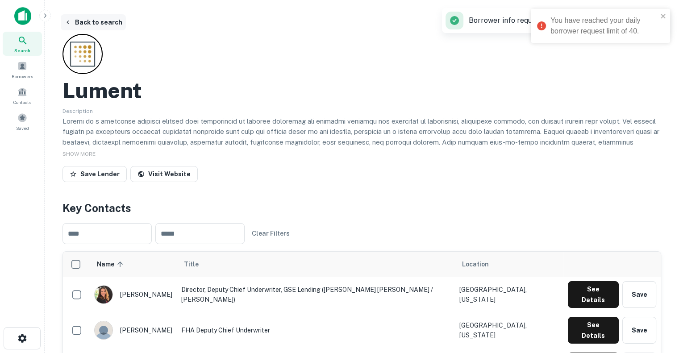
click at [86, 22] on button "Back to search" at bounding box center [93, 22] width 65 height 16
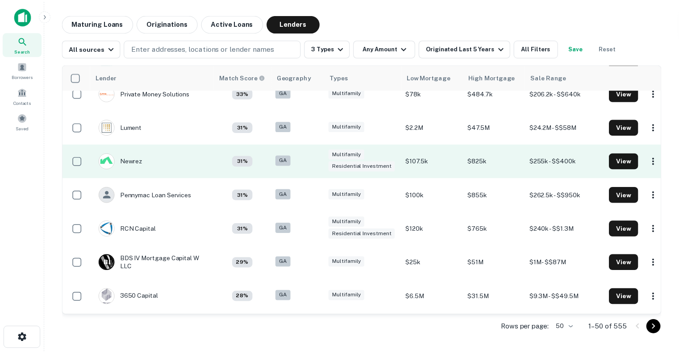
scroll to position [748, 0]
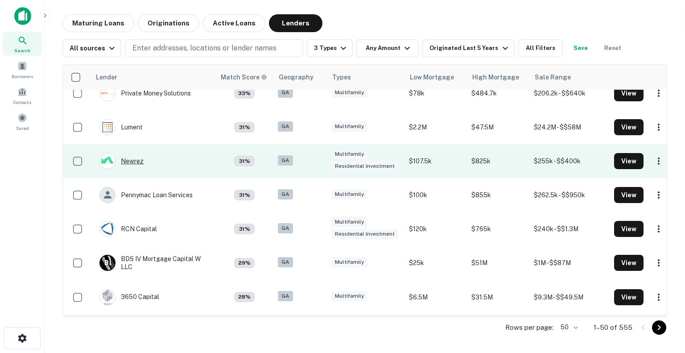
click at [134, 164] on div "Newrez" at bounding box center [122, 161] width 44 height 16
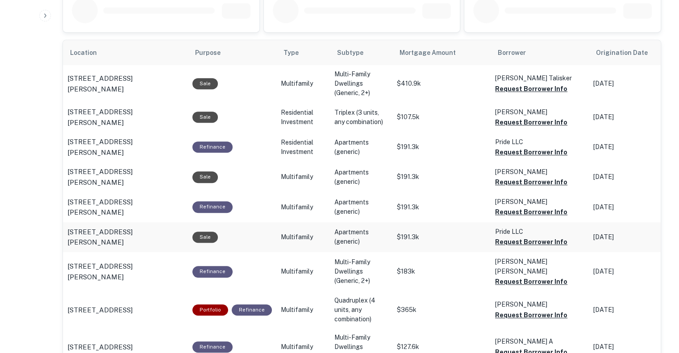
scroll to position [519, 0]
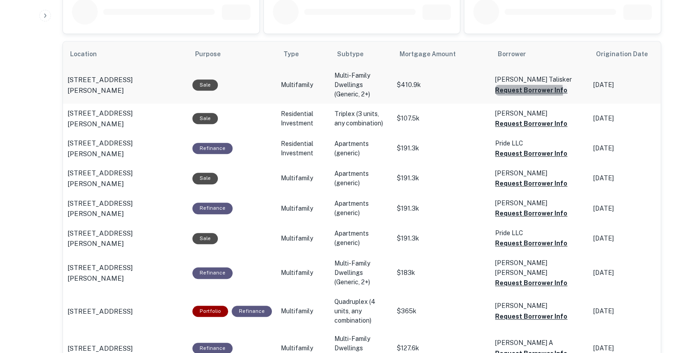
click at [513, 91] on button "Request Borrower Info" at bounding box center [531, 90] width 72 height 11
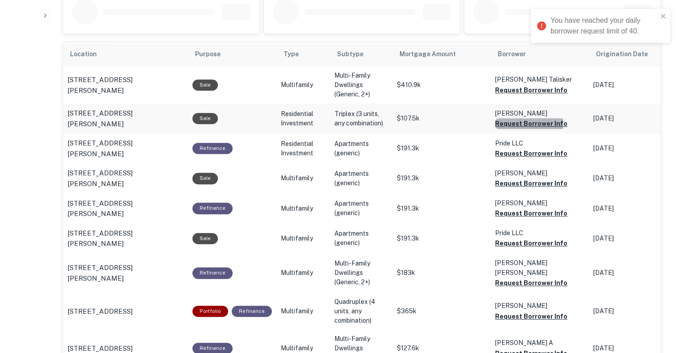
click at [509, 122] on button "Request Borrower Info" at bounding box center [531, 123] width 72 height 11
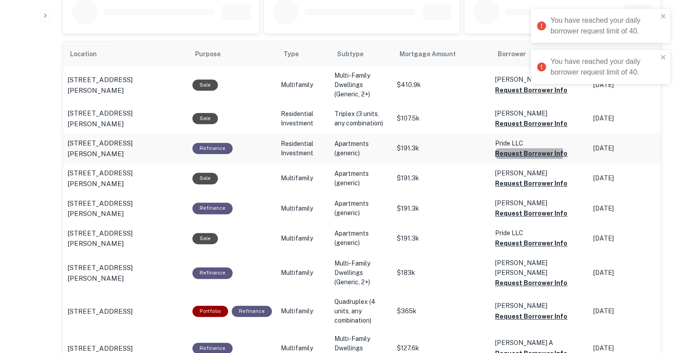
click at [503, 151] on button "Request Borrower Info" at bounding box center [531, 153] width 72 height 11
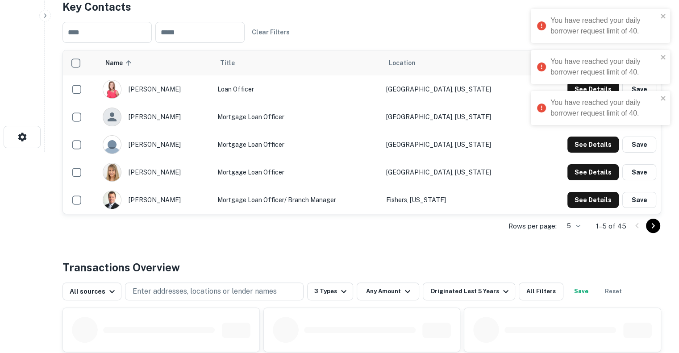
scroll to position [0, 0]
